Goal: Task Accomplishment & Management: Manage account settings

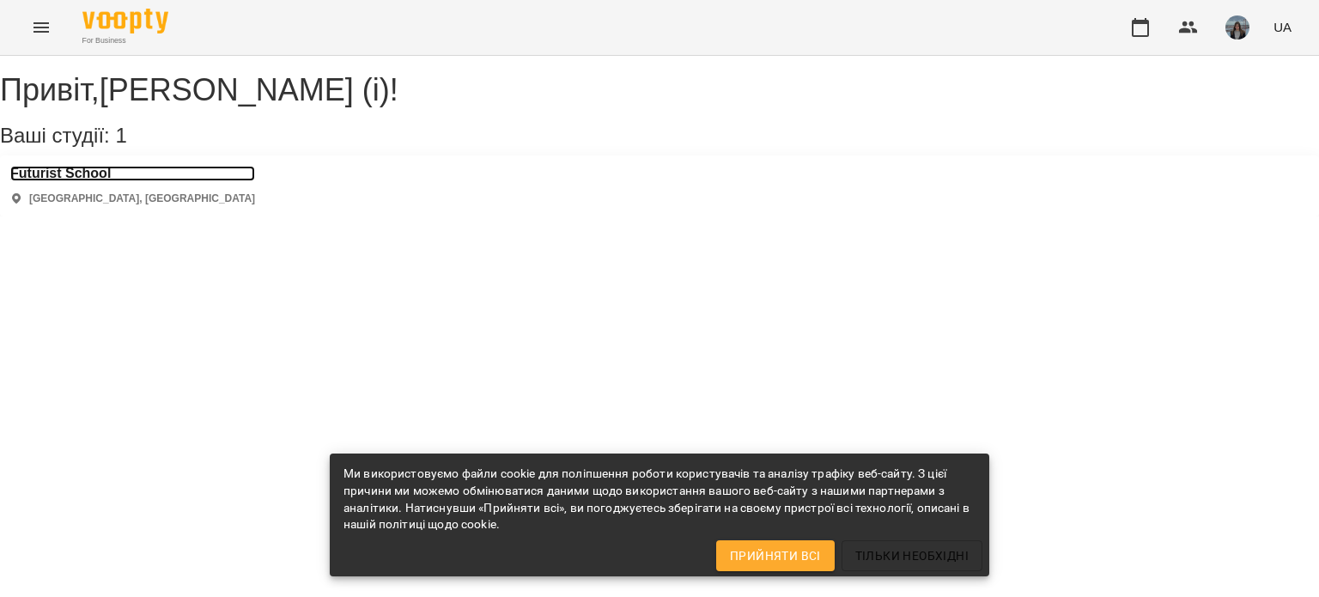
click at [121, 181] on h3 "Futurist School" at bounding box center [132, 173] width 245 height 15
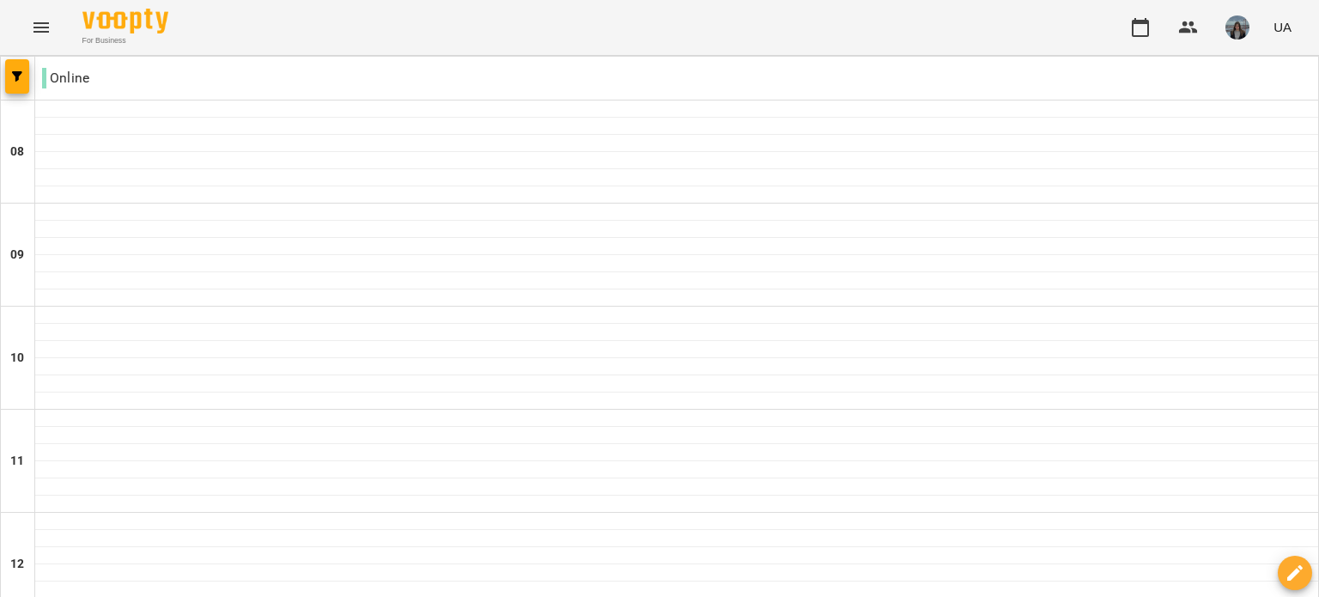
type input "**********"
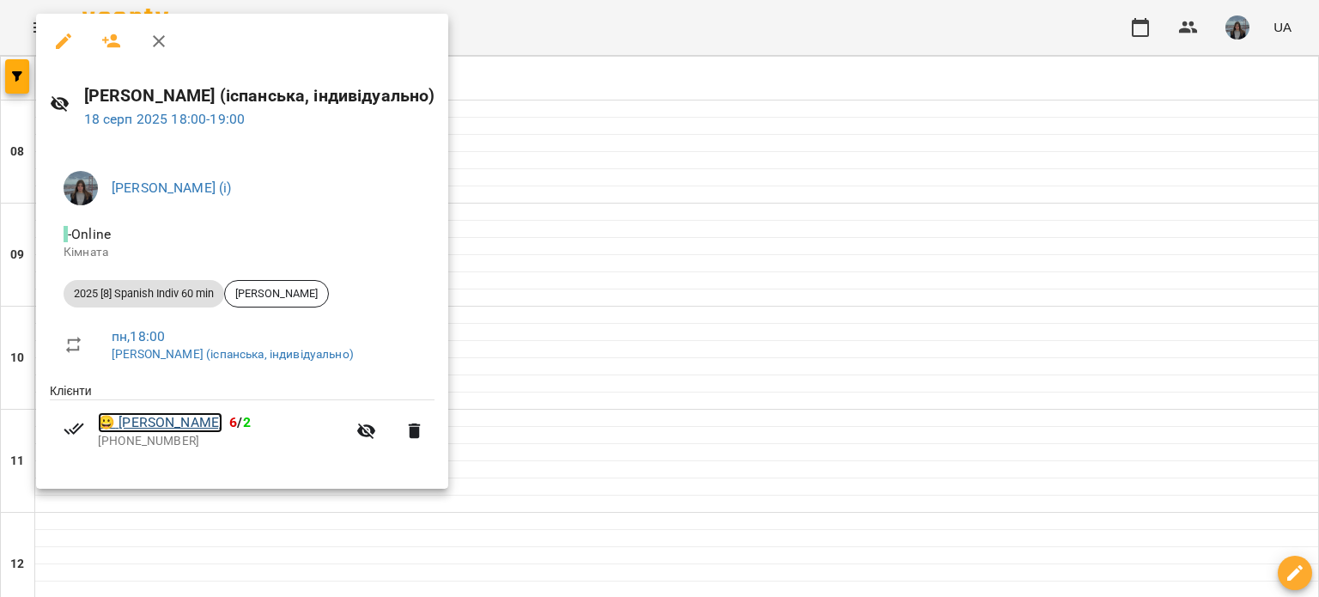
click at [187, 418] on link "😀 [PERSON_NAME]" at bounding box center [160, 422] width 124 height 21
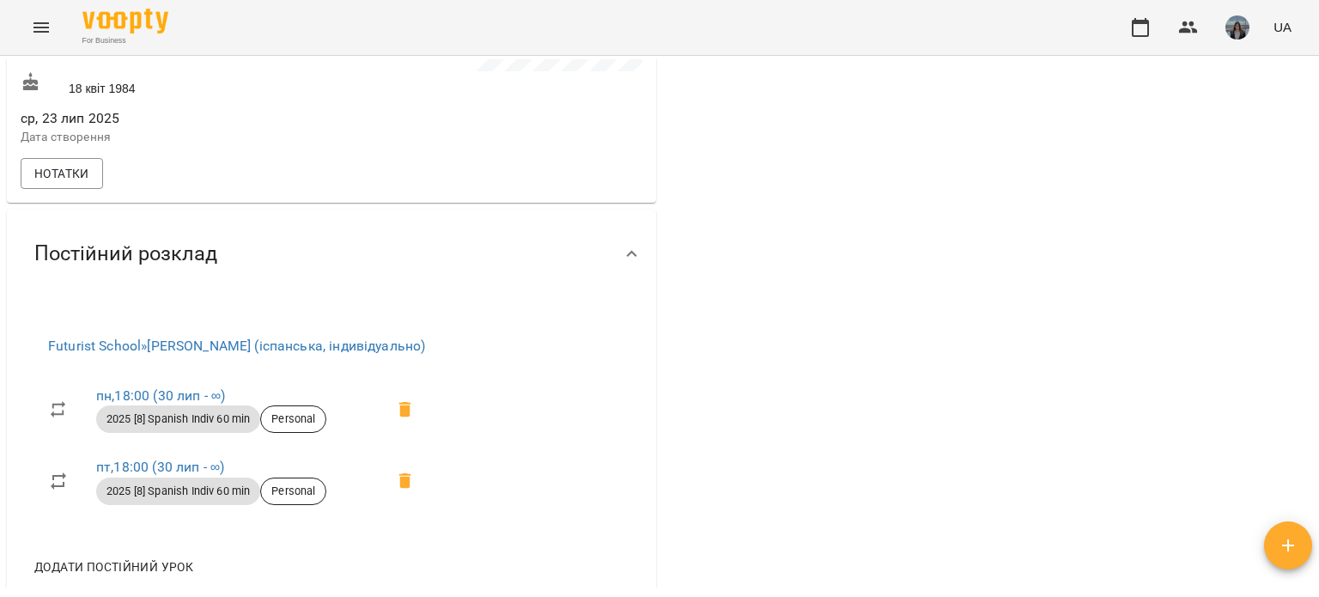
scroll to position [683, 0]
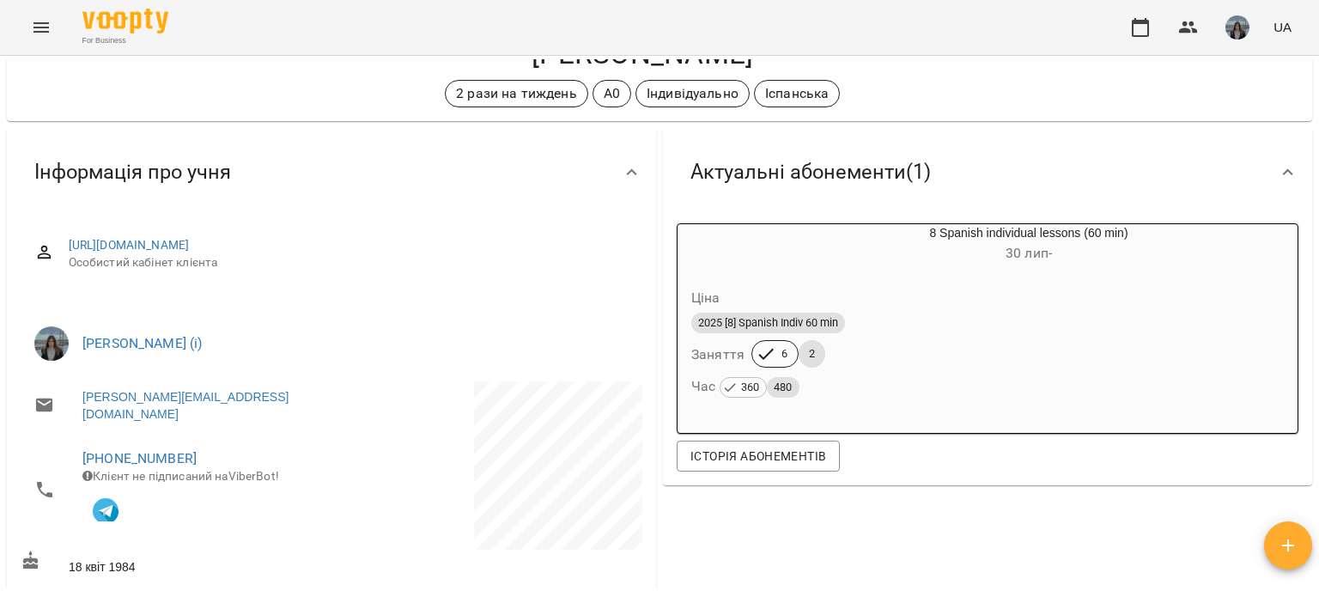
scroll to position [0, 0]
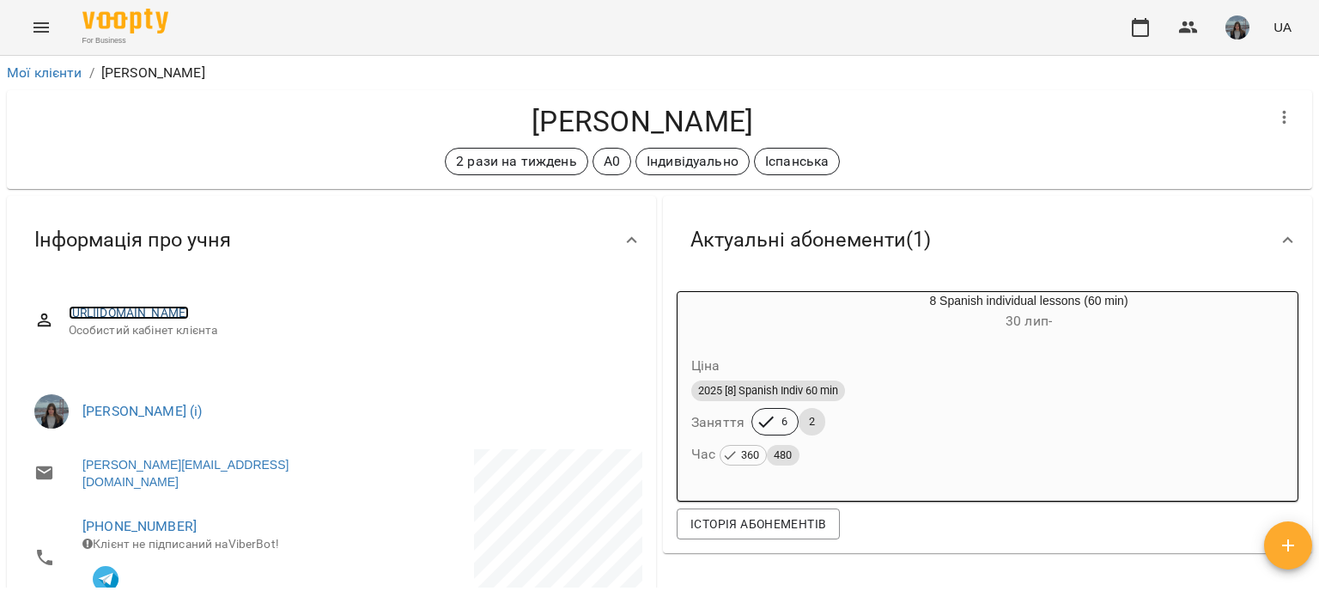
click at [190, 311] on link "[URL][DOMAIN_NAME]" at bounding box center [129, 313] width 121 height 14
click at [48, 70] on link "Мої клієнти" at bounding box center [45, 72] width 76 height 16
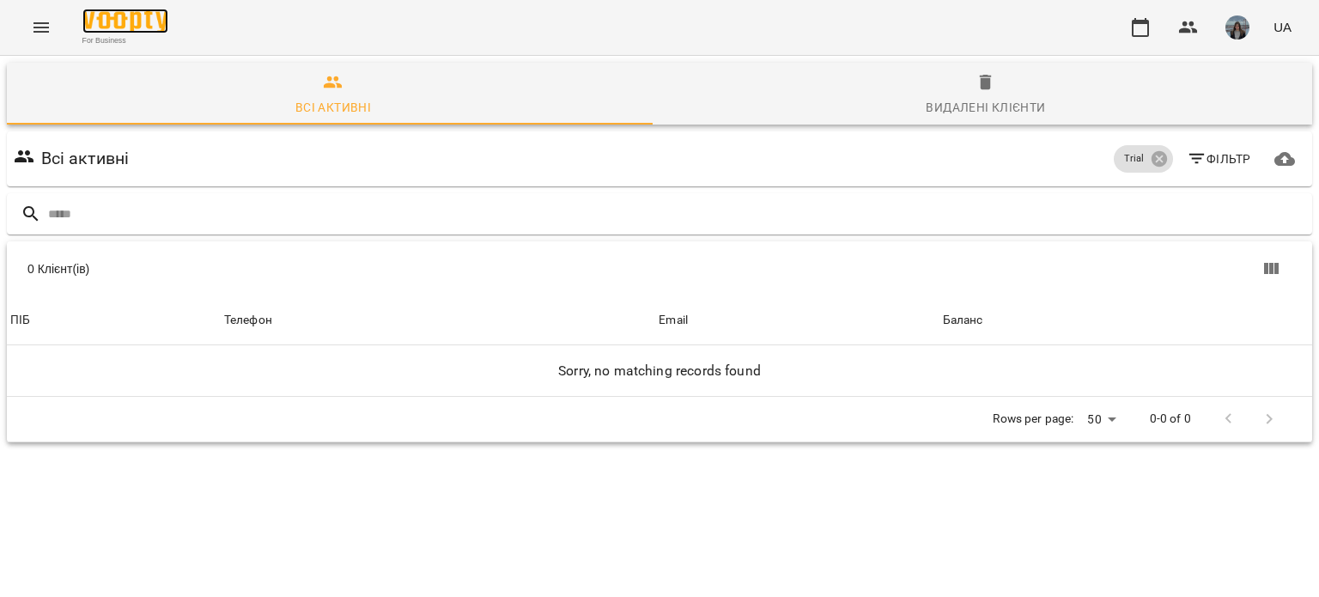
click at [156, 27] on img at bounding box center [125, 21] width 86 height 25
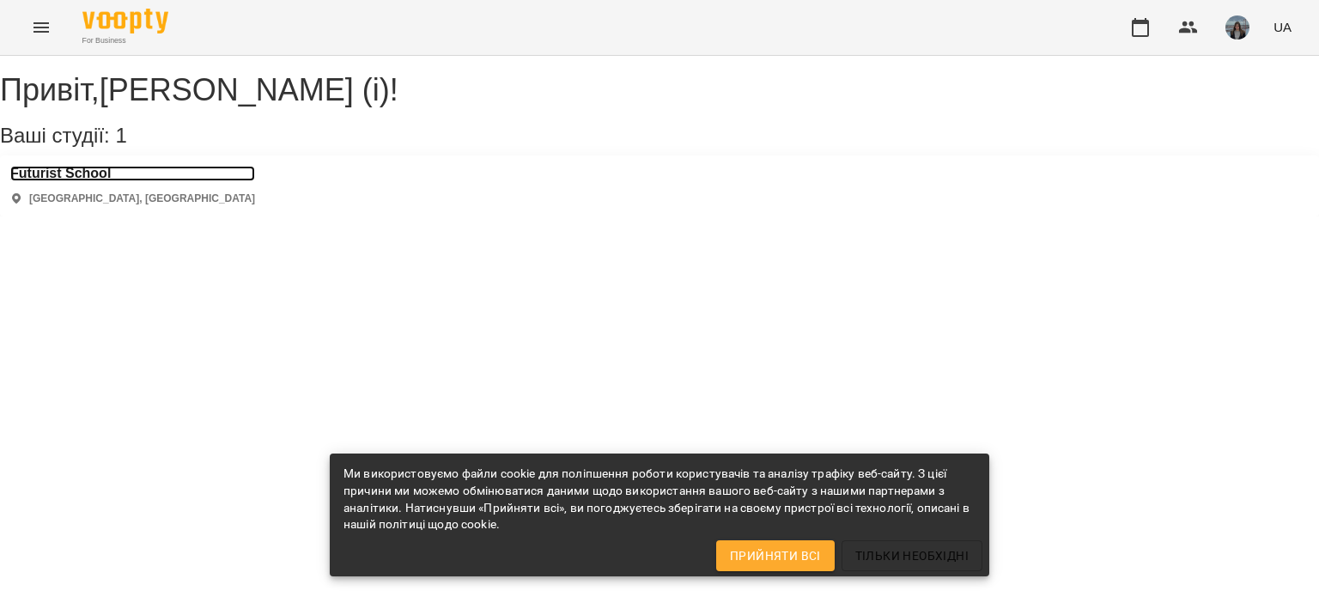
click at [117, 181] on h3 "Futurist School" at bounding box center [132, 173] width 245 height 15
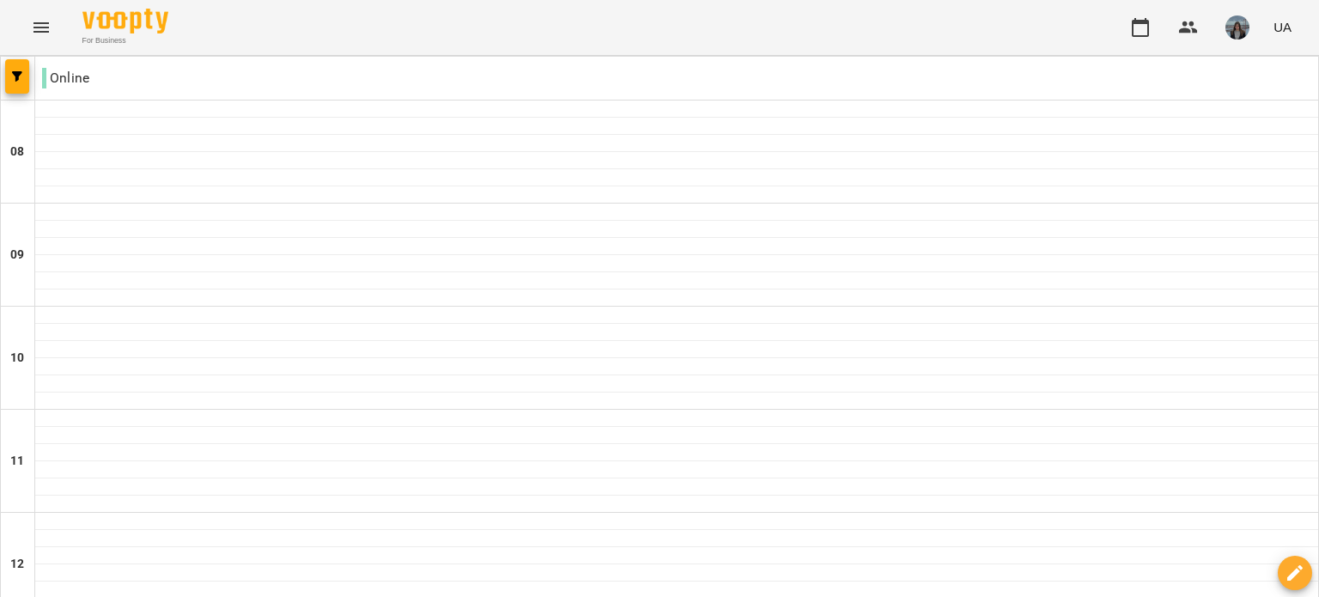
scroll to position [1005, 0]
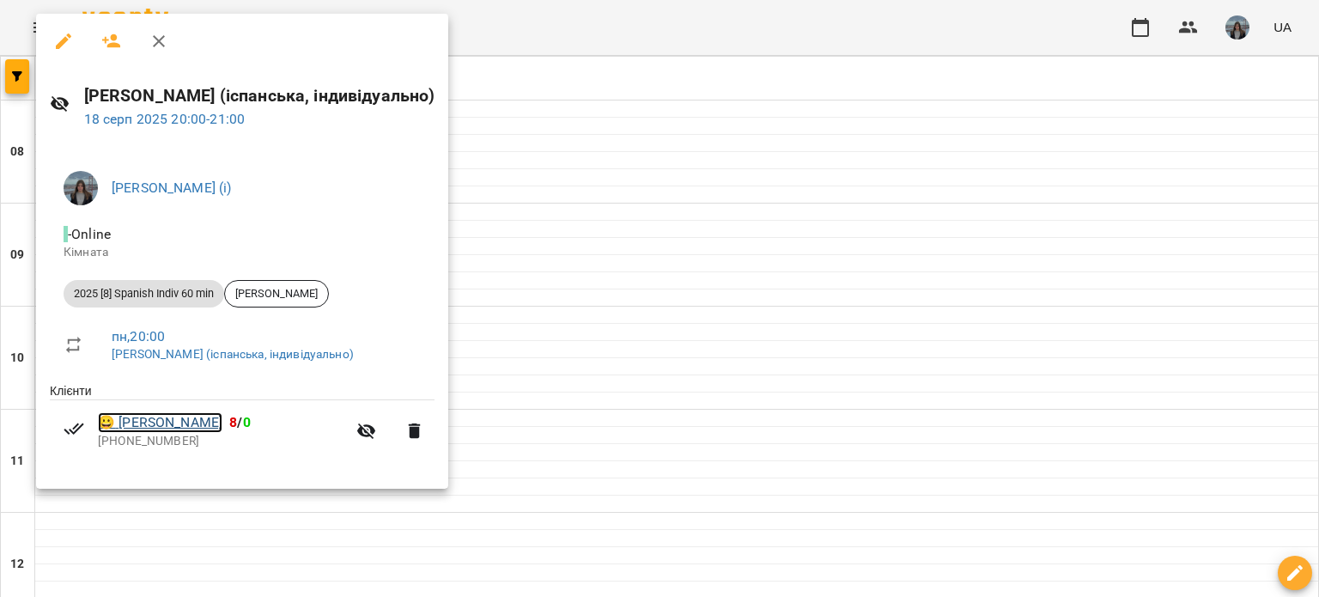
click at [203, 430] on link "😀 [PERSON_NAME] [PERSON_NAME]" at bounding box center [160, 422] width 124 height 21
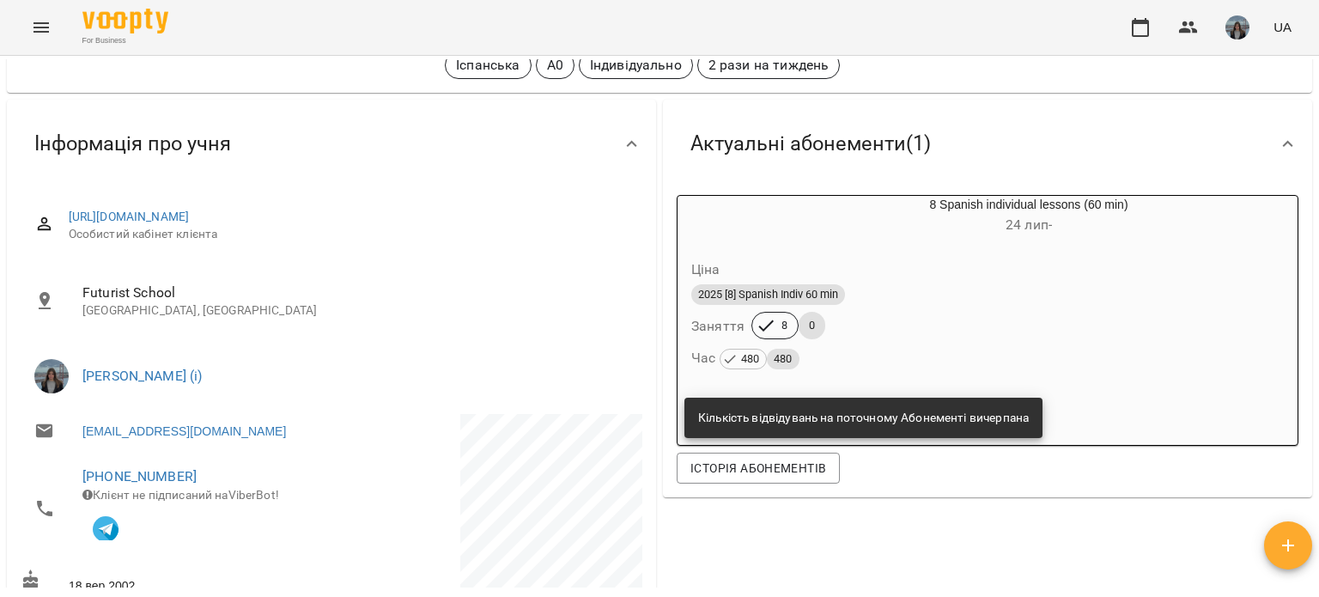
scroll to position [96, 0]
click at [190, 210] on link "[URL][DOMAIN_NAME]" at bounding box center [129, 216] width 121 height 14
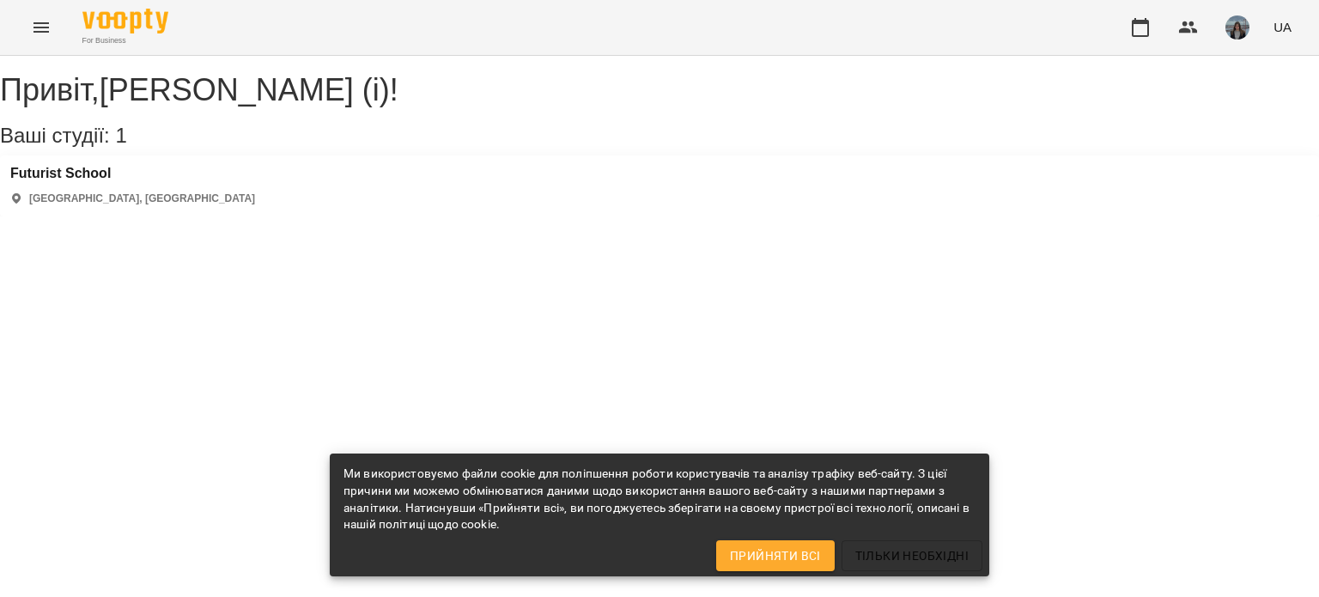
click at [72, 206] on div "Futurist School Київ, Україна" at bounding box center [132, 186] width 245 height 40
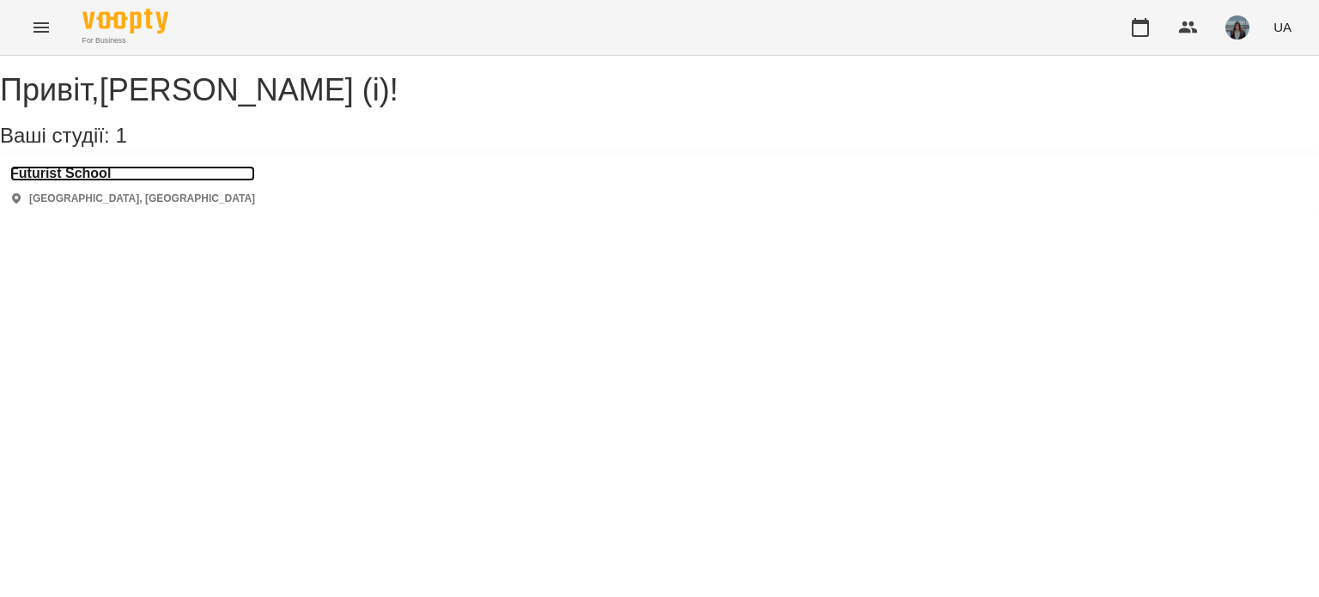
click at [96, 181] on h3 "Futurist School" at bounding box center [132, 173] width 245 height 15
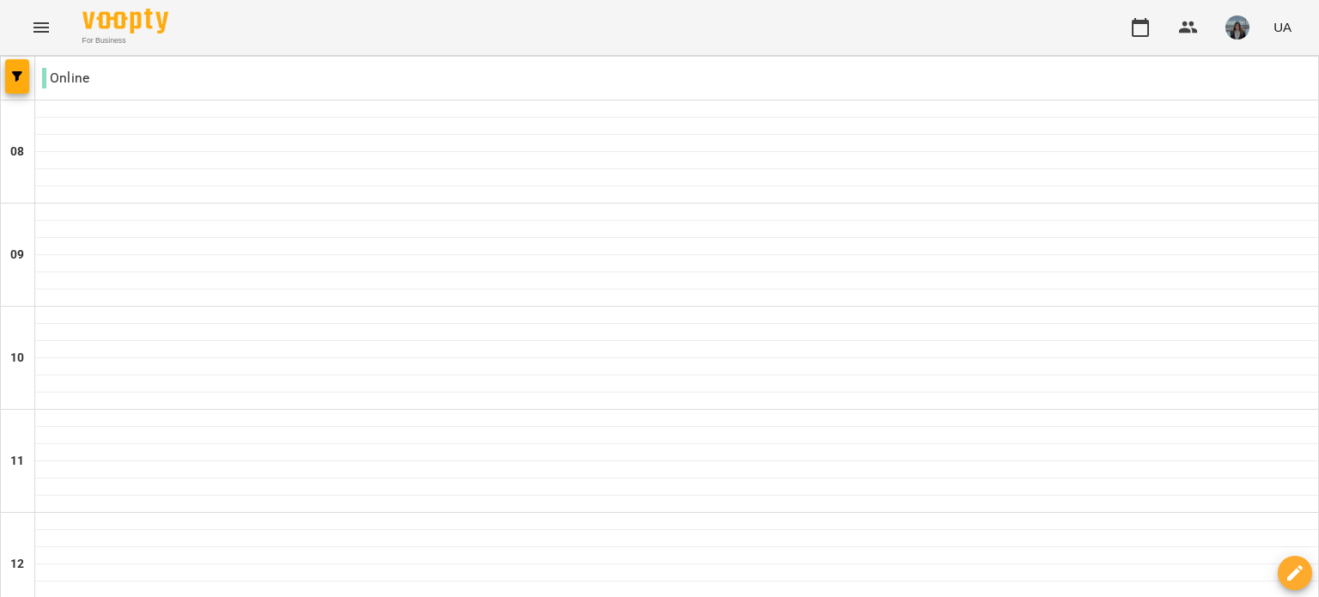
scroll to position [962, 0]
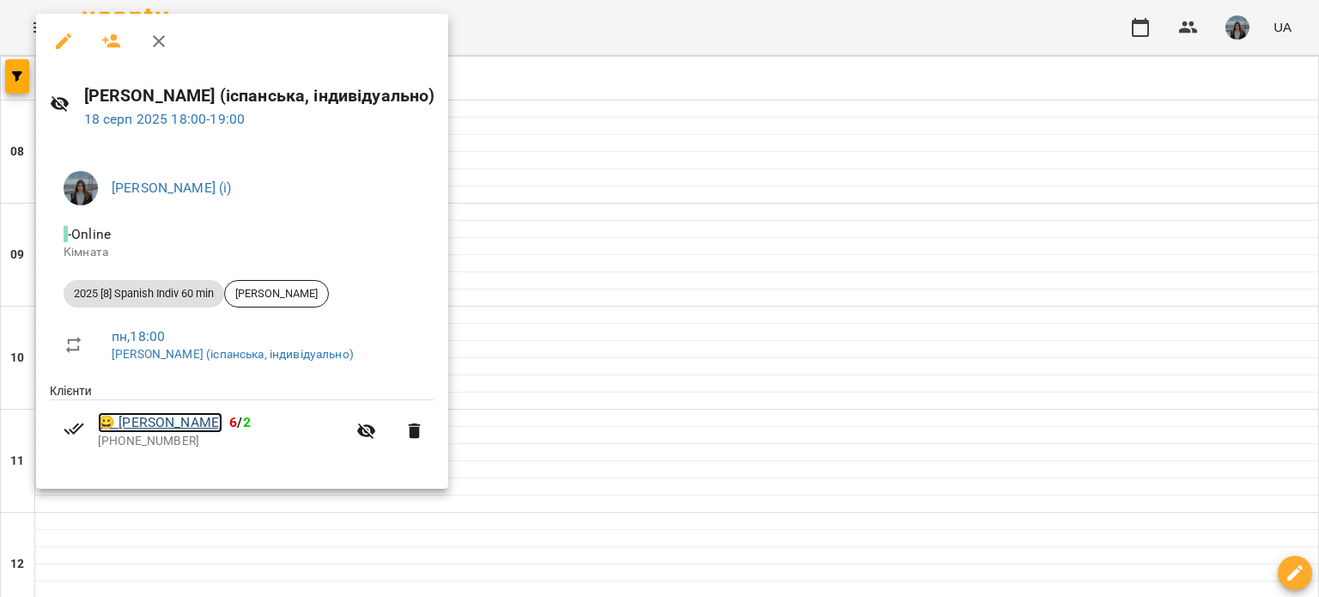
click at [211, 419] on link "😀 [PERSON_NAME]" at bounding box center [160, 422] width 124 height 21
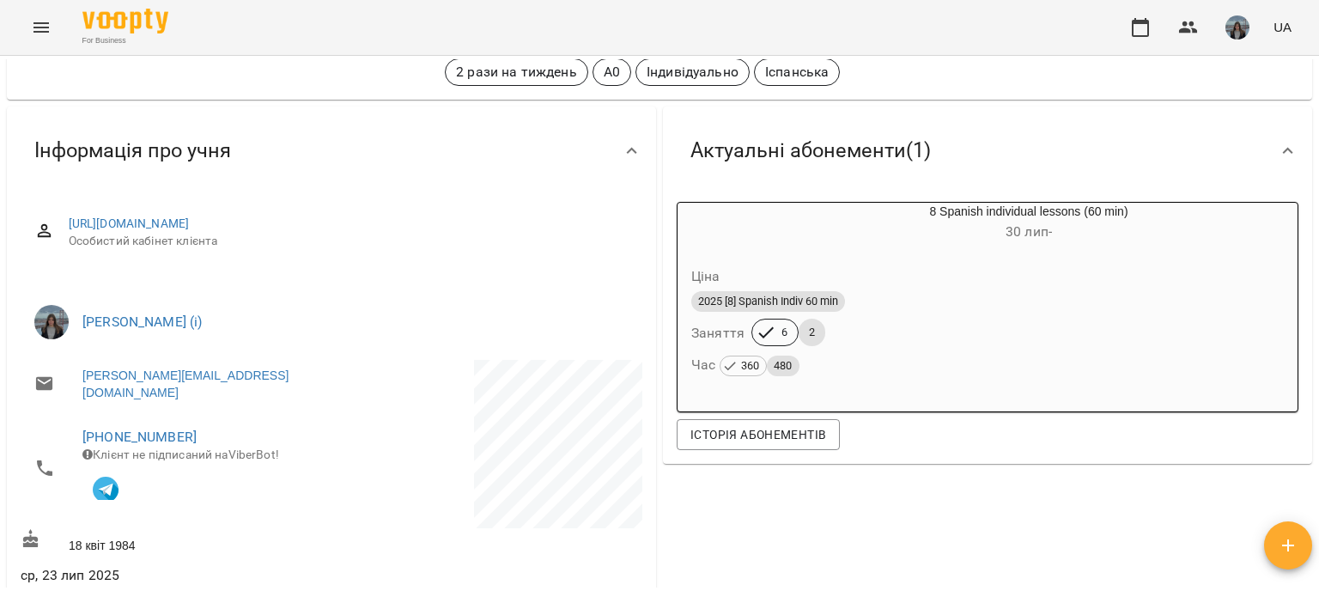
scroll to position [43, 0]
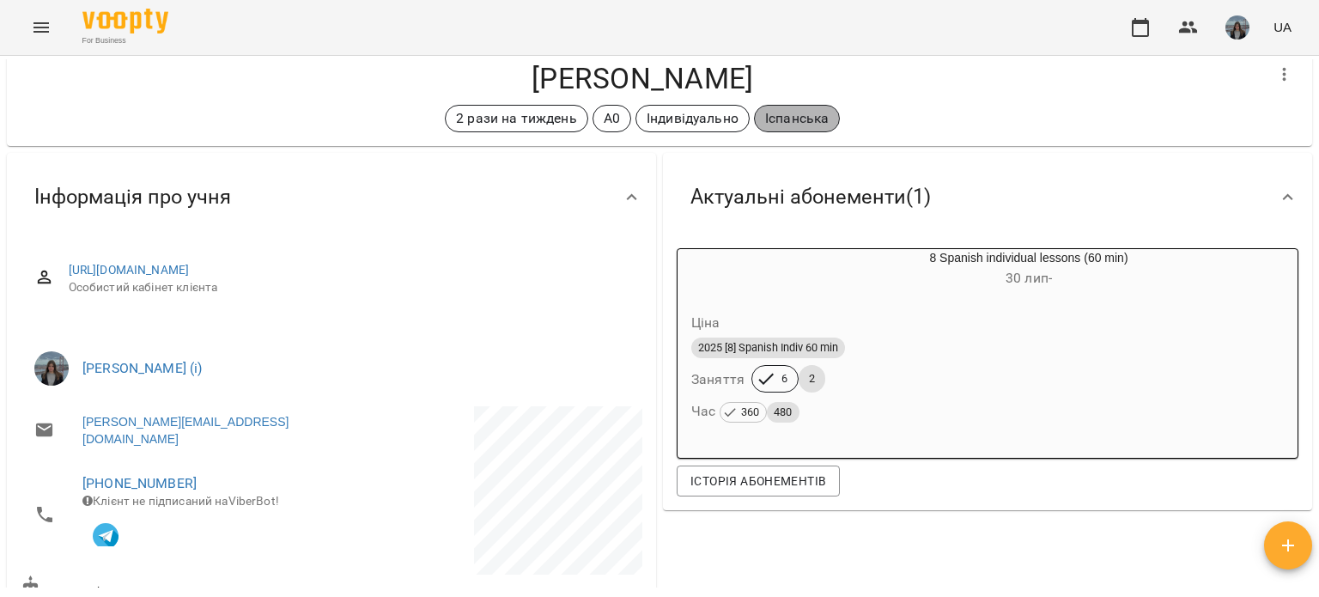
click at [786, 116] on p "Іспанська" at bounding box center [797, 118] width 64 height 21
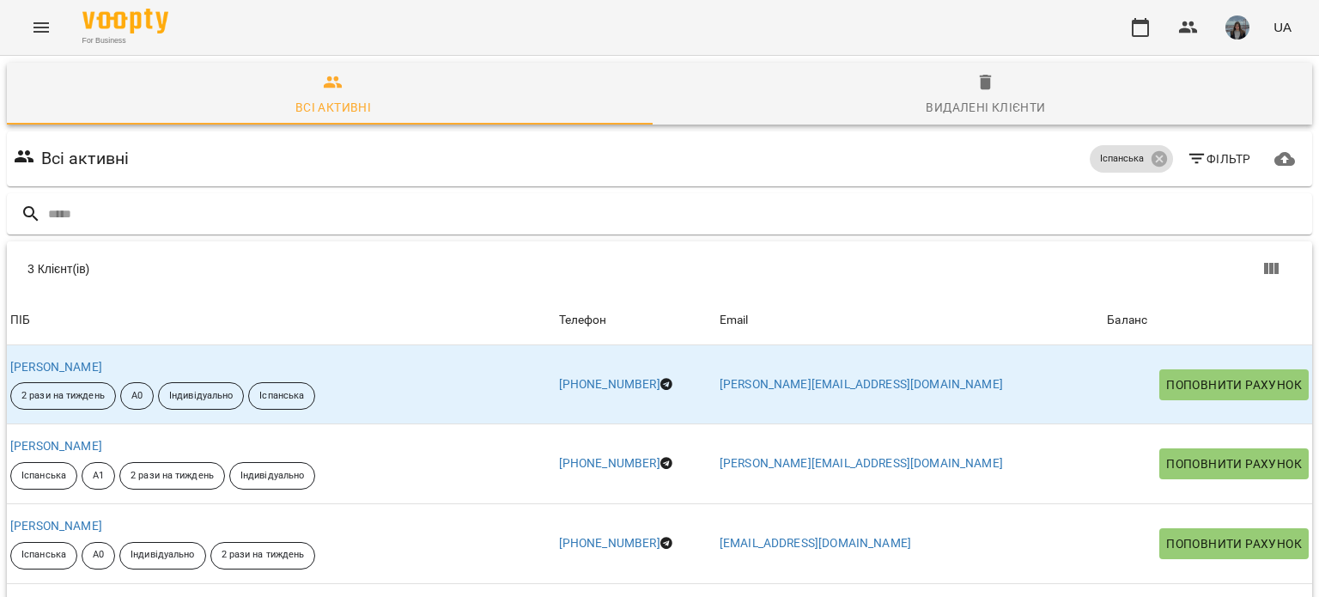
scroll to position [91, 0]
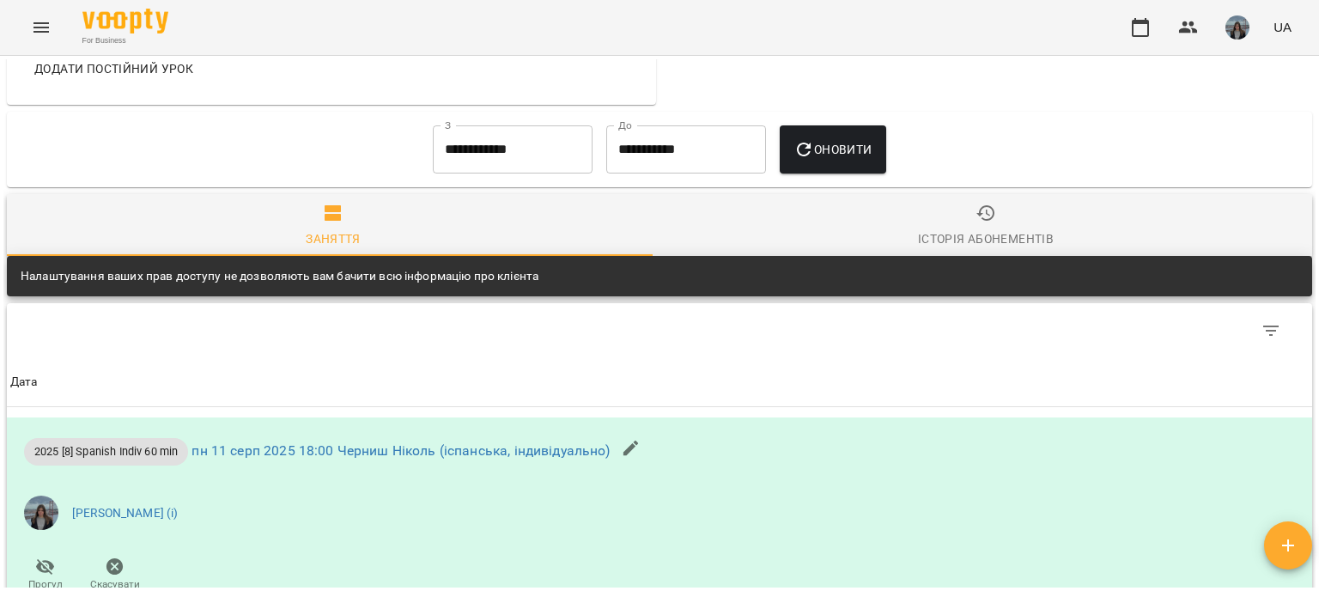
scroll to position [1044, 0]
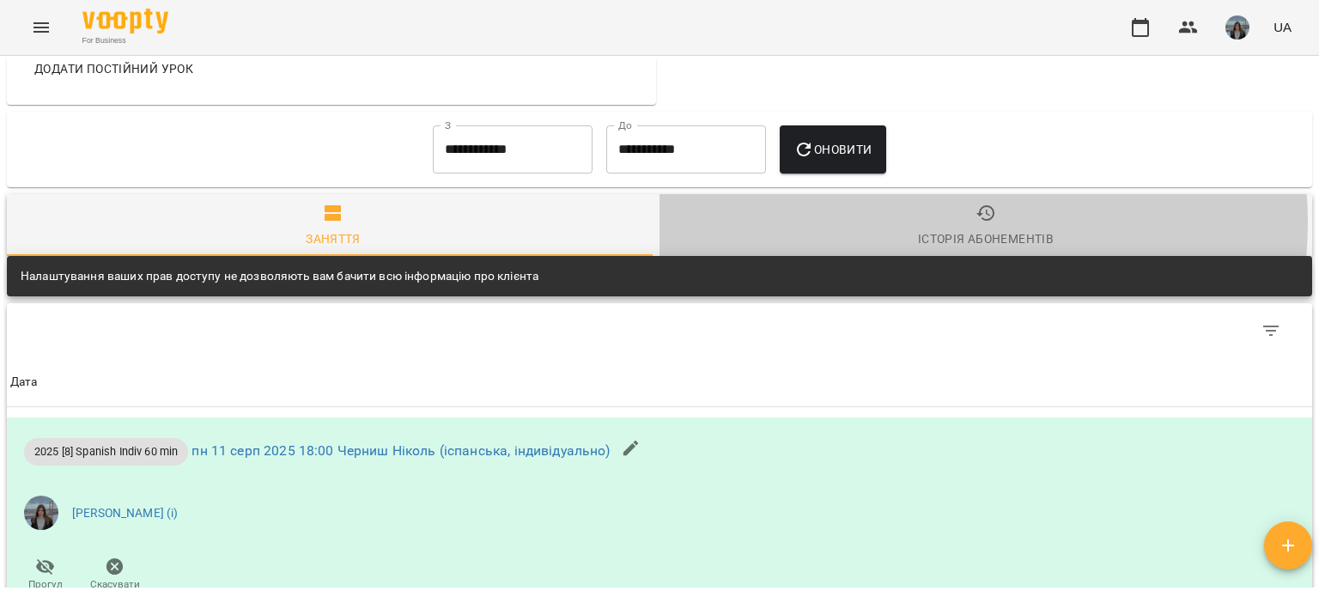
click at [924, 215] on span "Історія абонементів" at bounding box center [986, 226] width 632 height 46
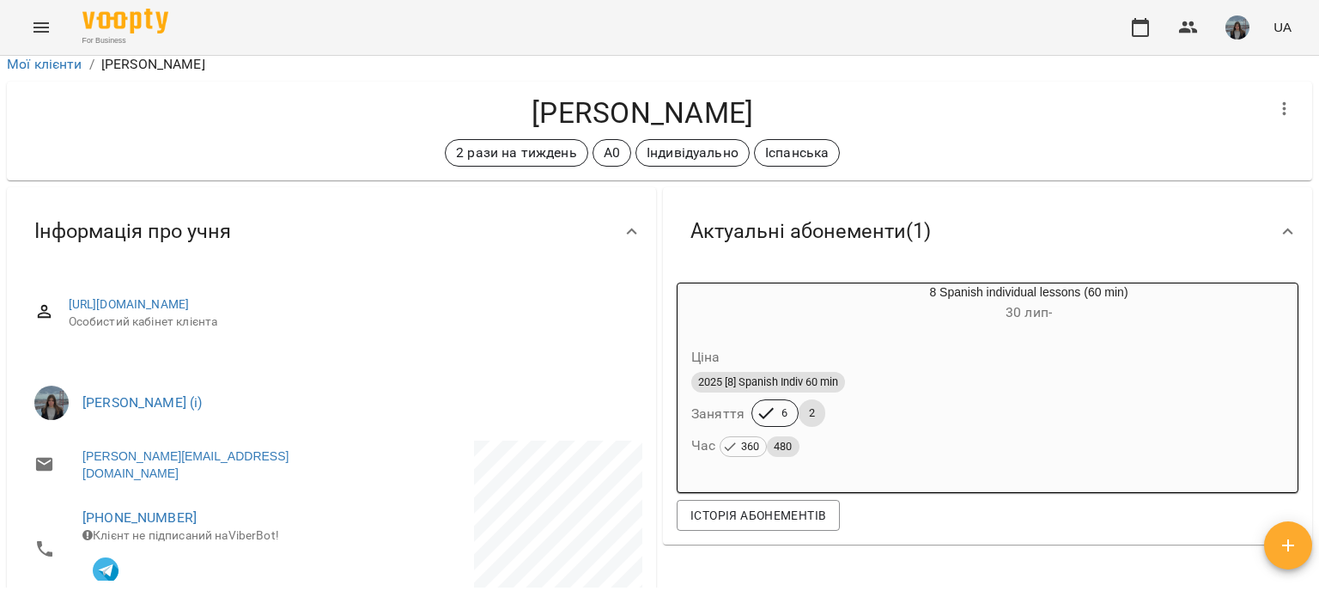
scroll to position [0, 0]
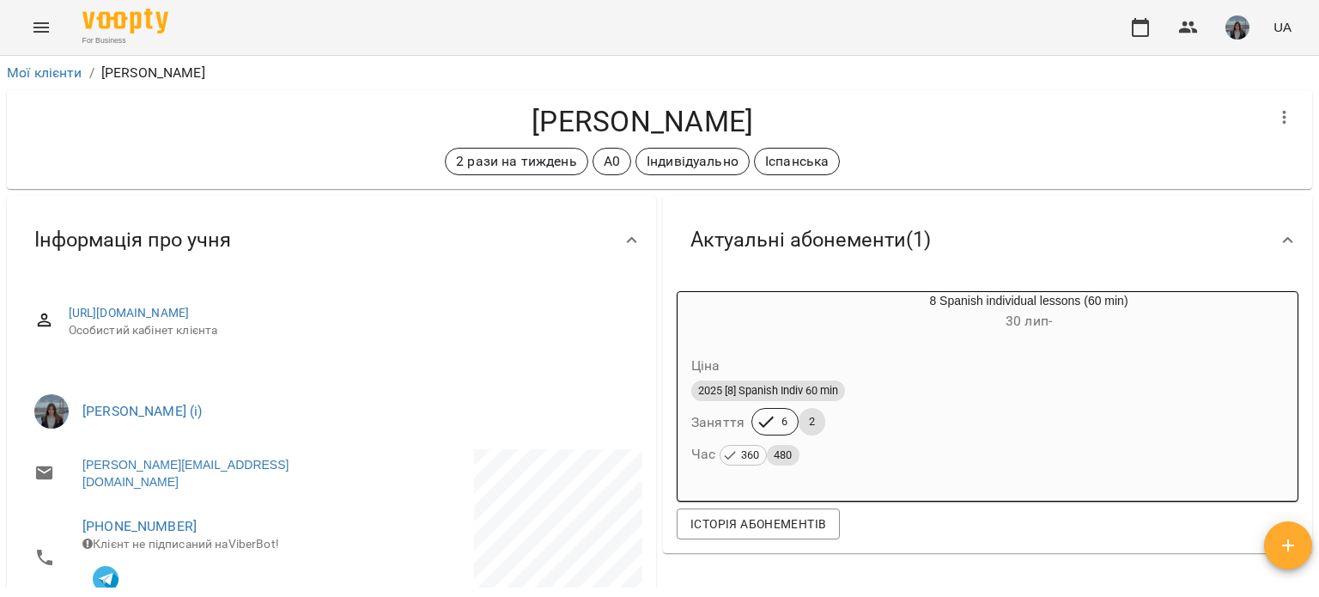
click at [199, 78] on p "[PERSON_NAME]" at bounding box center [153, 73] width 104 height 21
click at [24, 68] on link "Мої клієнти" at bounding box center [45, 72] width 76 height 16
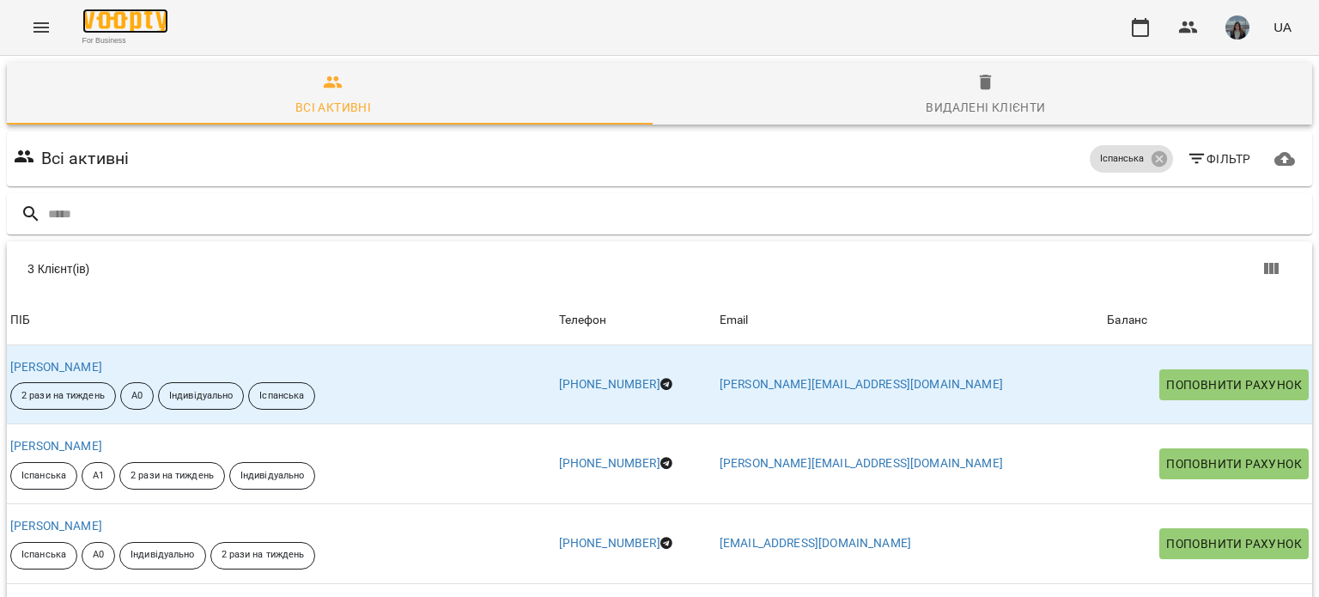
click at [112, 16] on img at bounding box center [125, 21] width 86 height 25
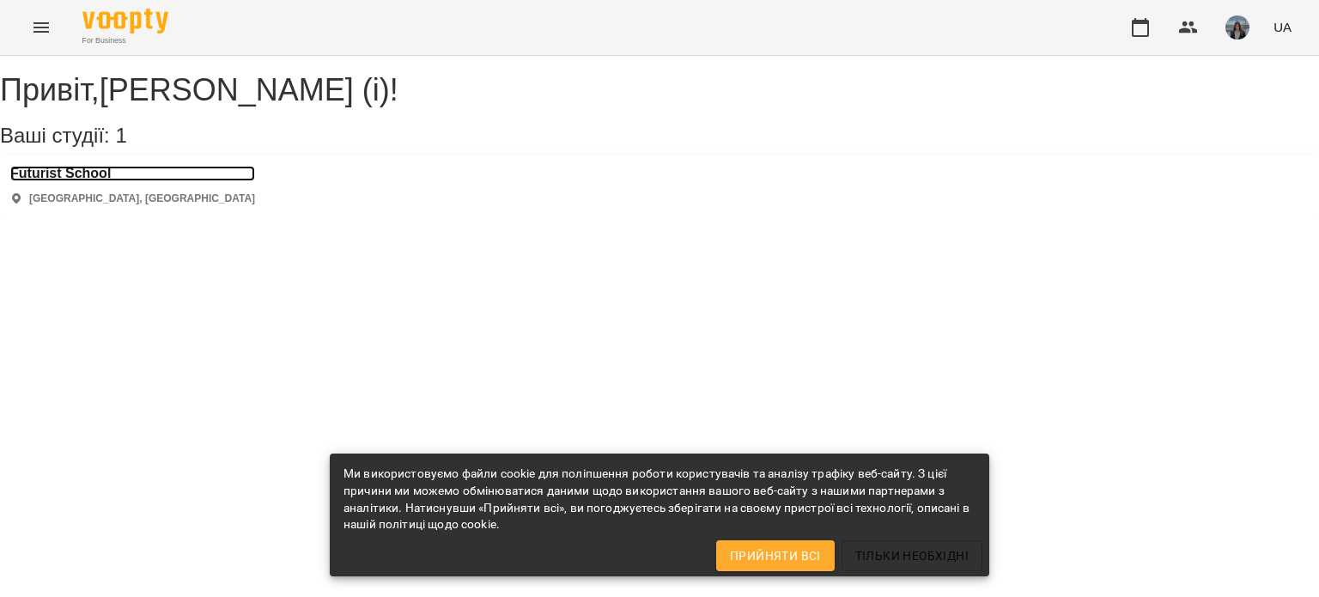
click at [111, 181] on h3 "Futurist School" at bounding box center [132, 173] width 245 height 15
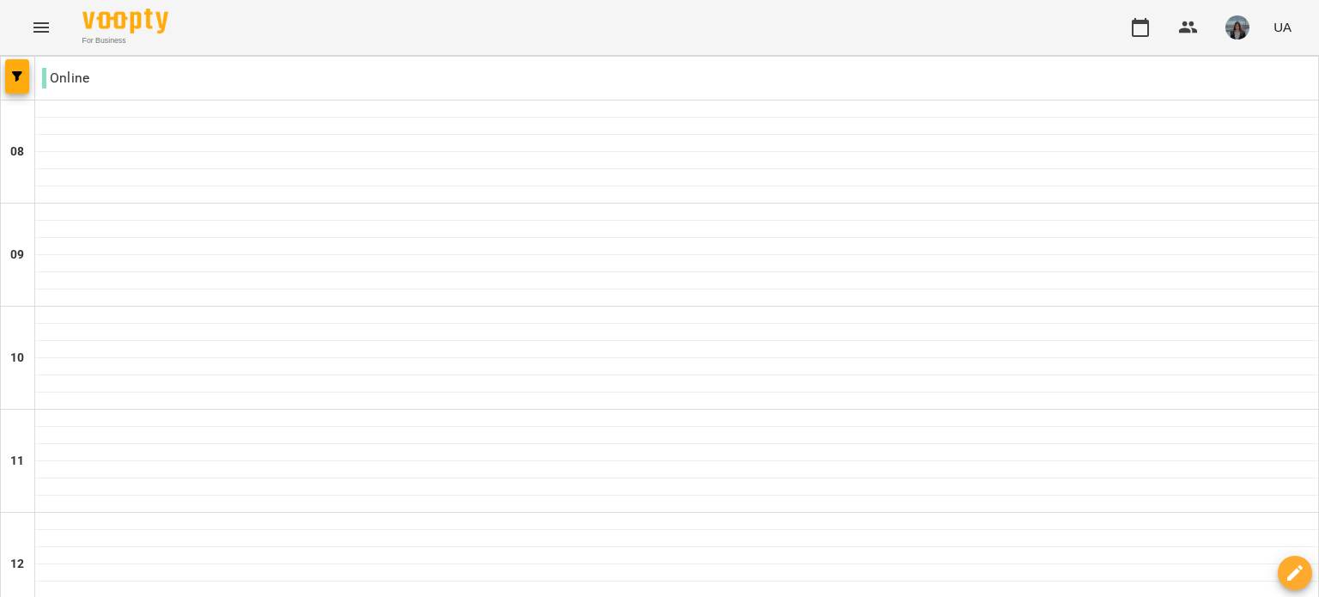
scroll to position [1089, 0]
